Goal: Navigation & Orientation: Go to known website

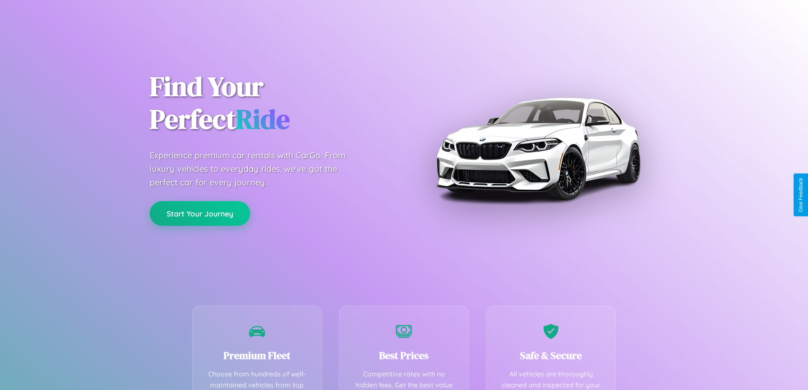
click at [200, 214] on button "Start Your Journey" at bounding box center [200, 213] width 101 height 25
click at [200, 213] on button "Start Your Journey" at bounding box center [200, 213] width 101 height 25
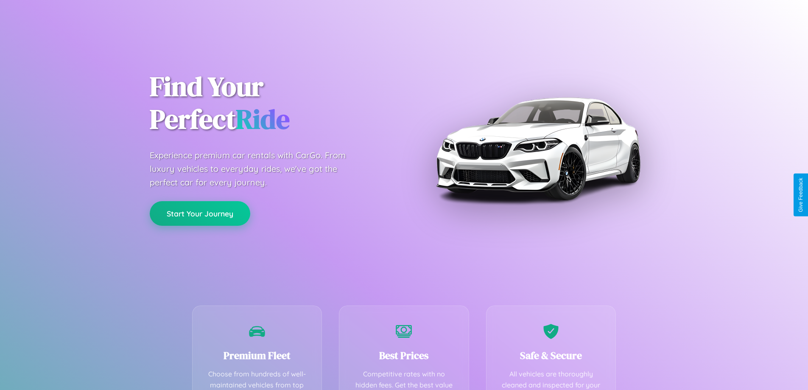
click at [200, 213] on button "Start Your Journey" at bounding box center [200, 213] width 101 height 25
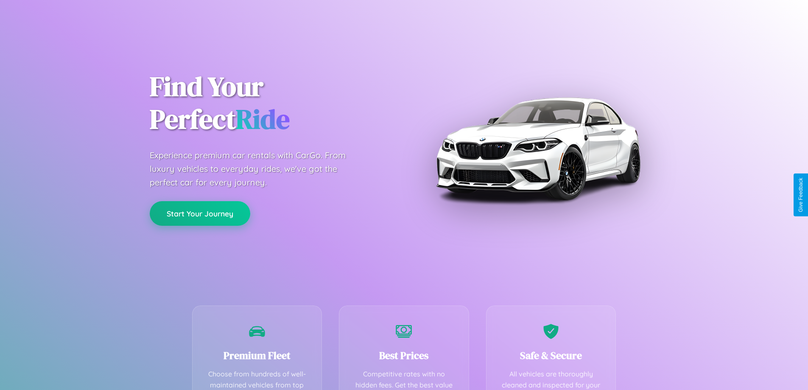
click at [200, 213] on button "Start Your Journey" at bounding box center [200, 213] width 101 height 25
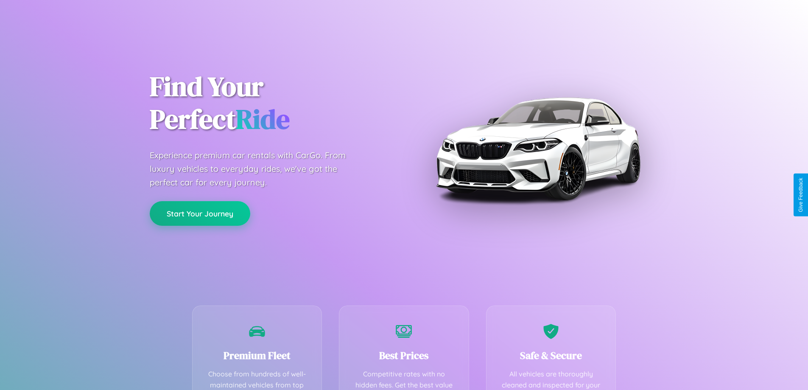
click at [200, 213] on button "Start Your Journey" at bounding box center [200, 213] width 101 height 25
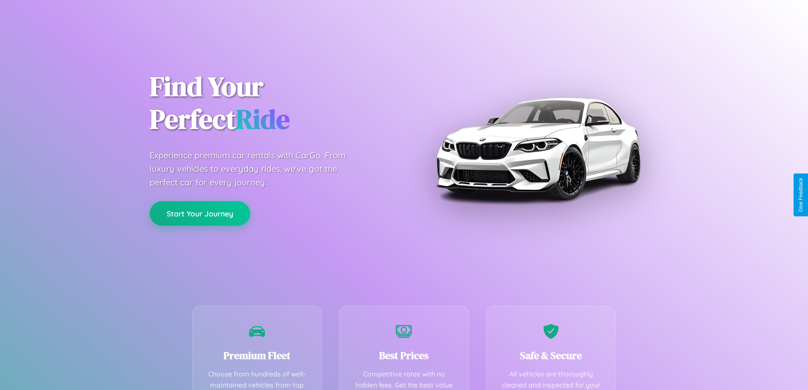
click at [200, 213] on button "Start Your Journey" at bounding box center [200, 213] width 101 height 25
